Goal: Task Accomplishment & Management: Manage account settings

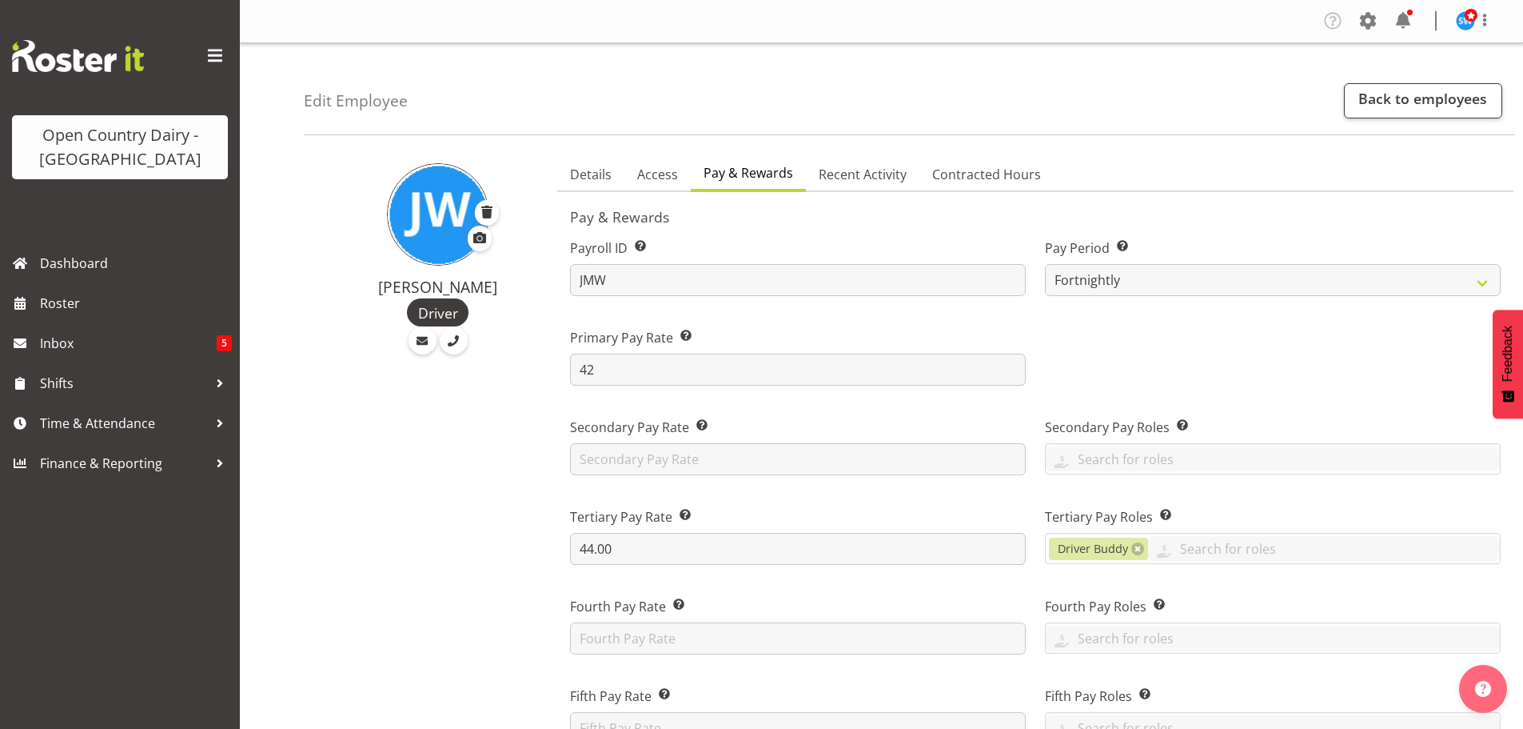
select select "manual"
select select "fixed"
select select "roster_fixed"
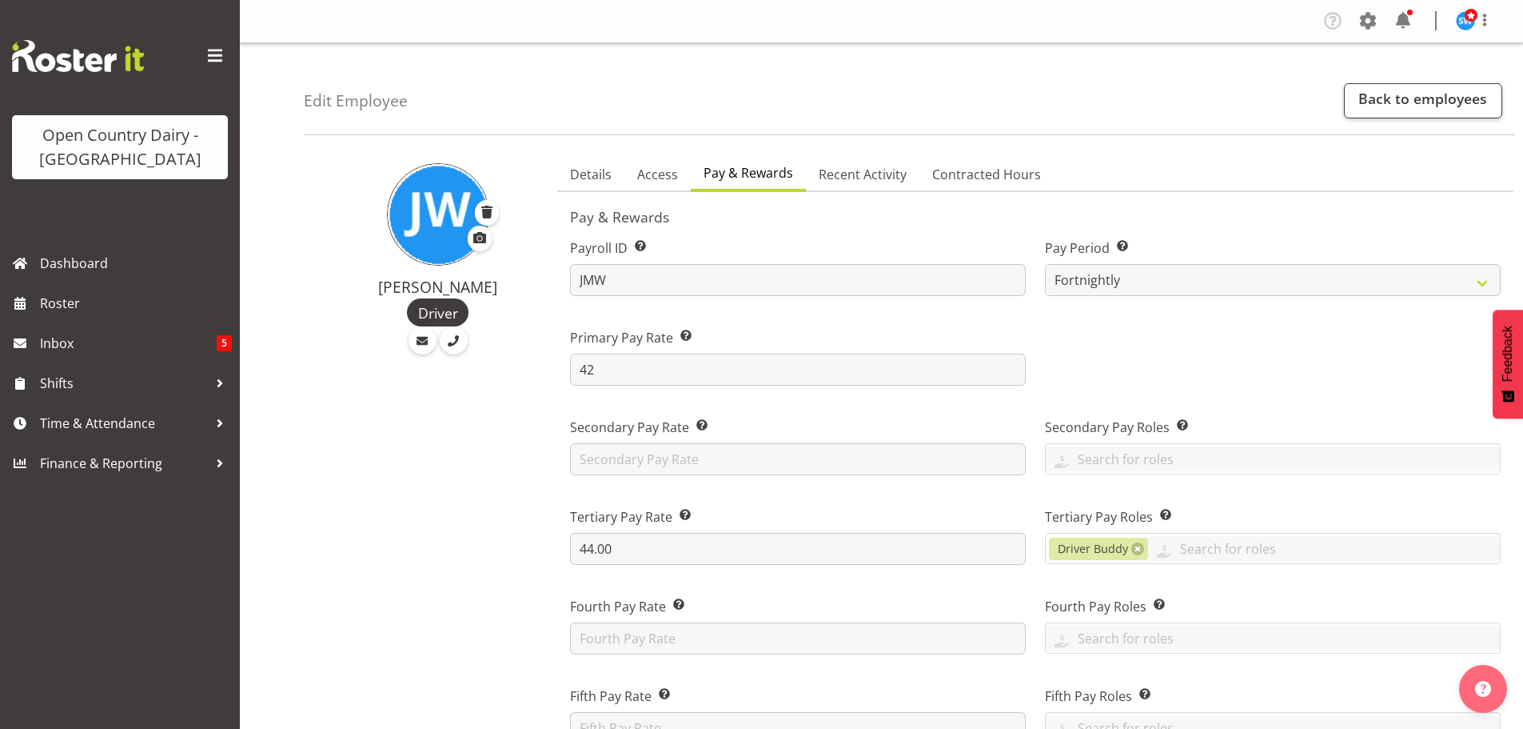
select select "day"
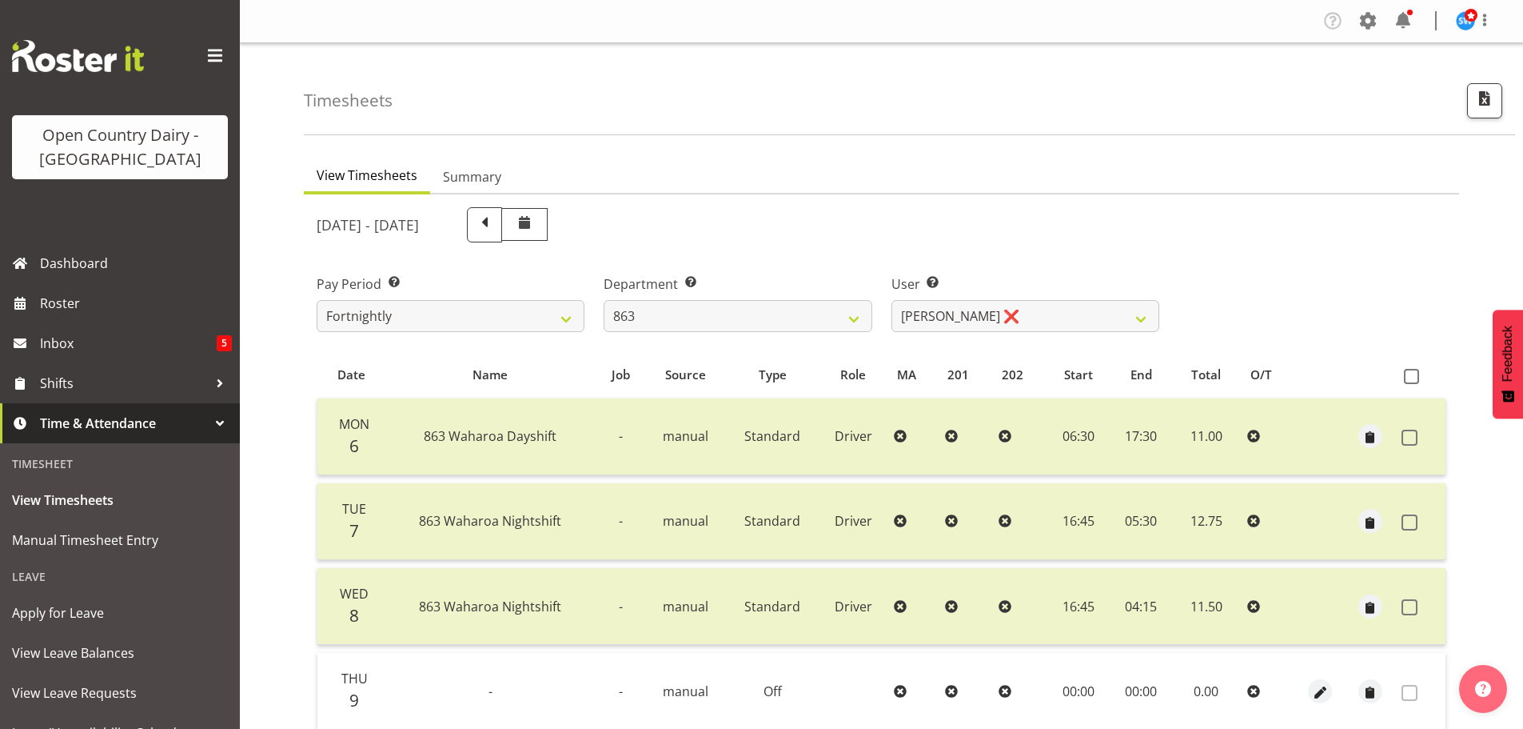
select select "880"
select select "11250"
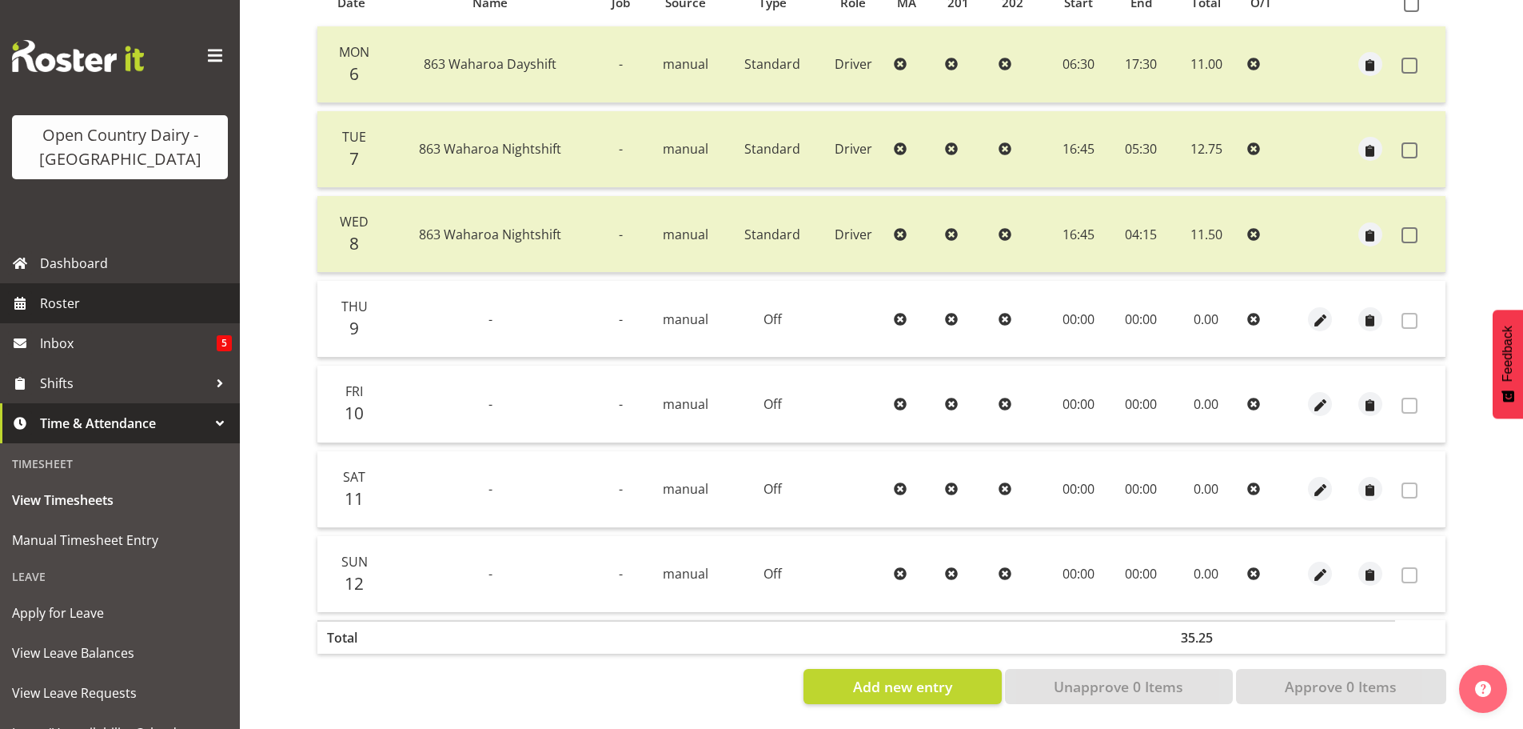
click at [54, 293] on span "Roster" at bounding box center [136, 303] width 192 height 24
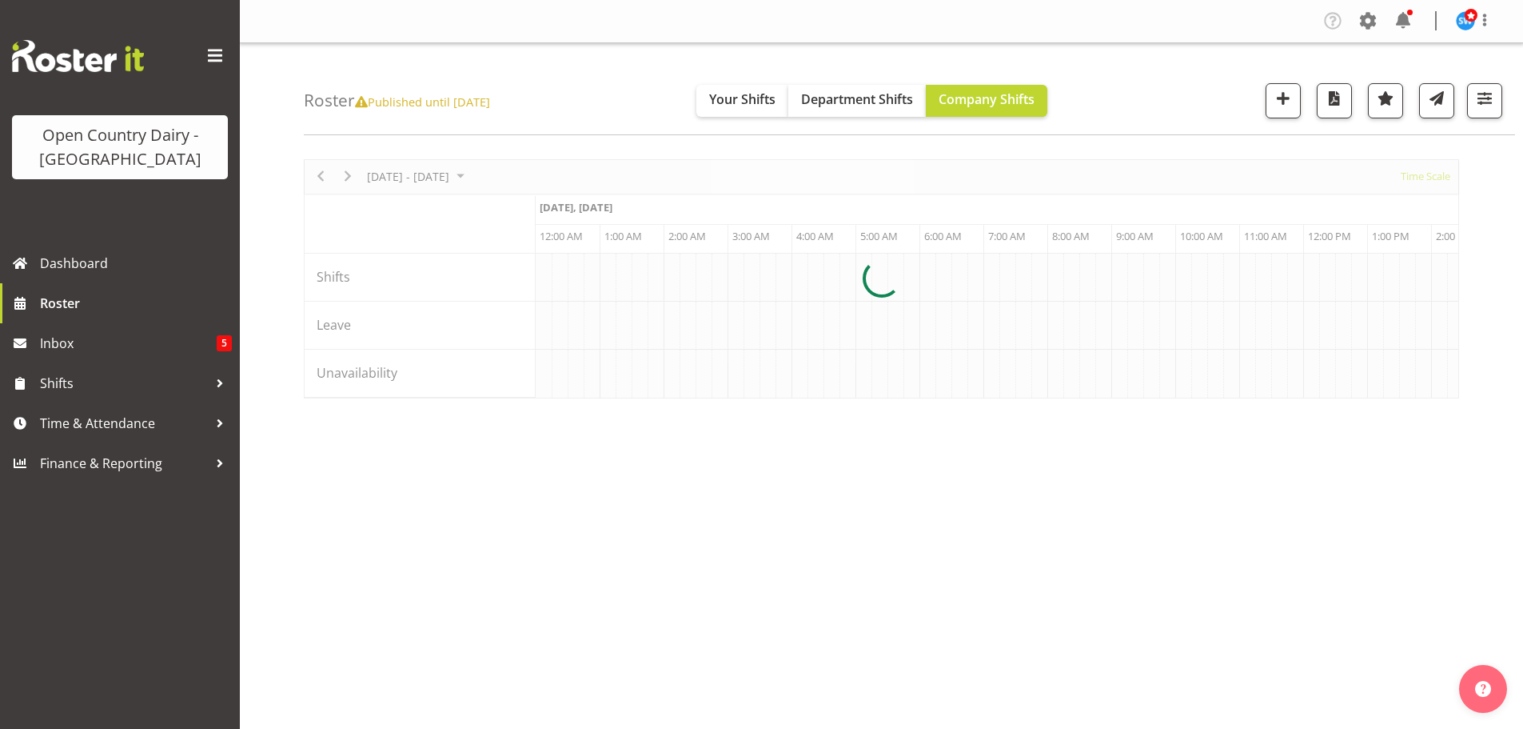
scroll to position [0, 4606]
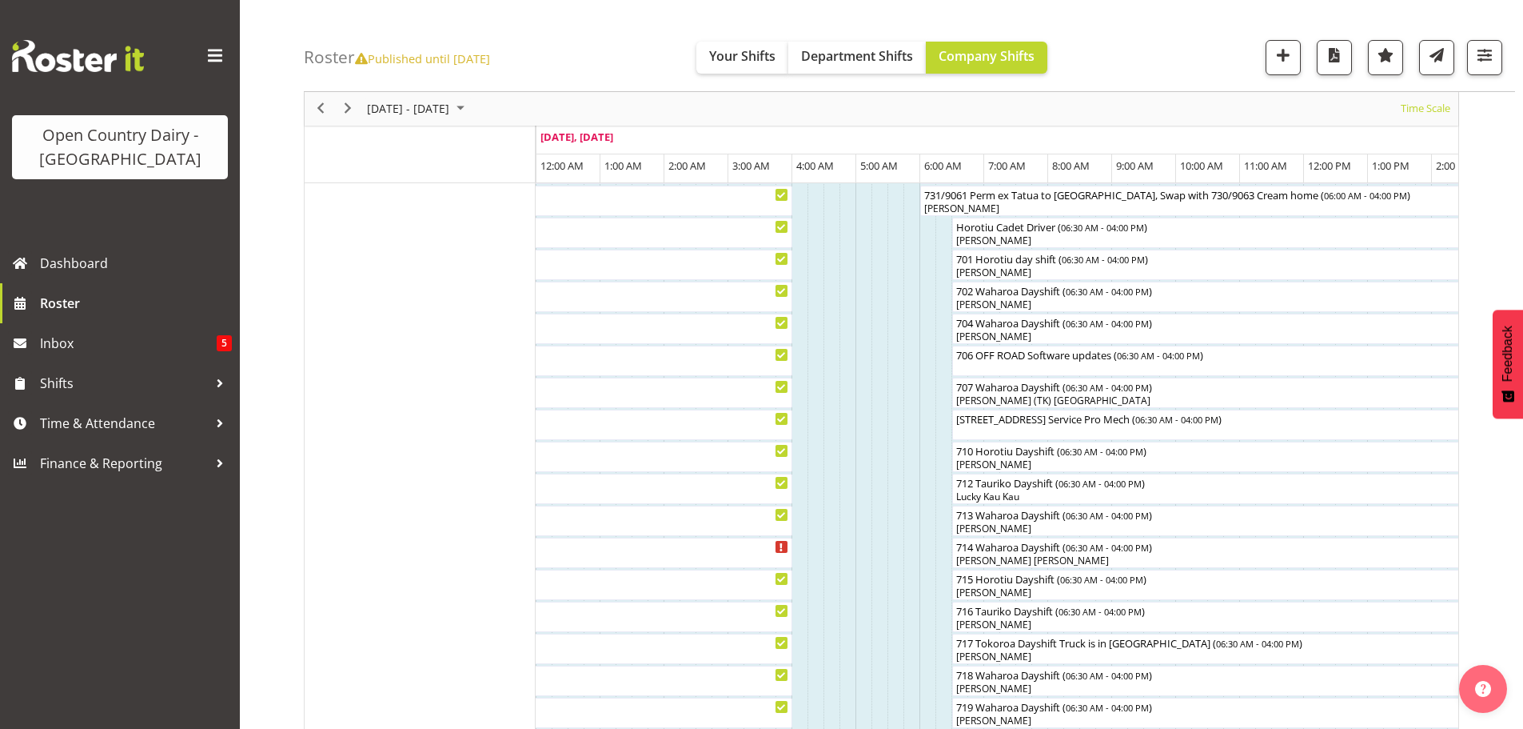
scroll to position [80, 0]
